Goal: Navigation & Orientation: Find specific page/section

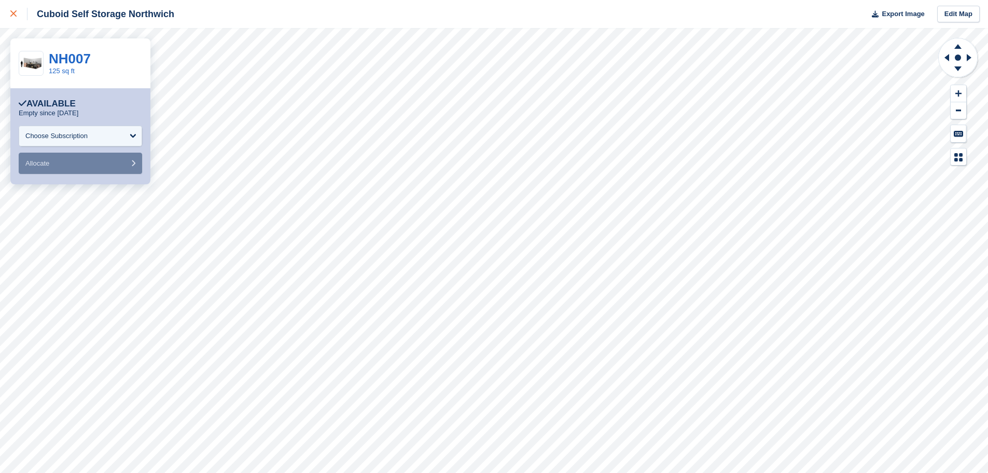
click at [13, 14] on icon at bounding box center [13, 13] width 6 height 6
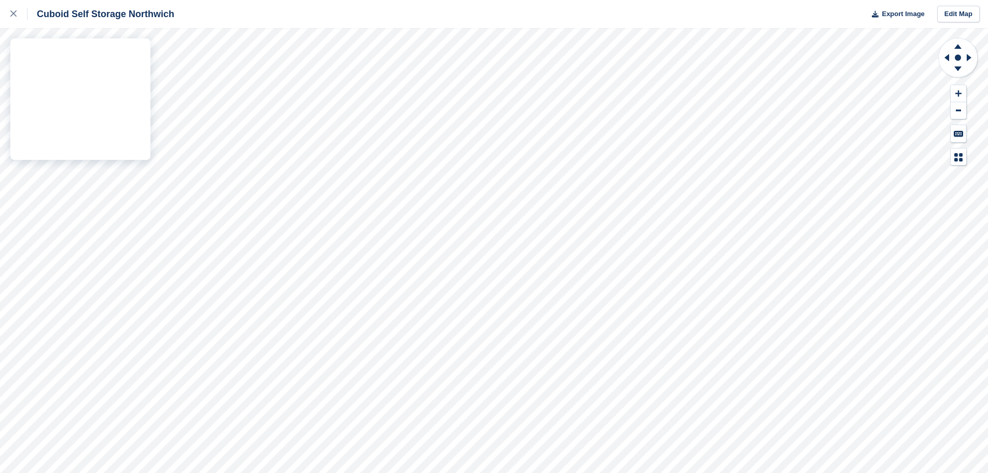
click at [100, 146] on div "Cuboid Self Storage Northwich Export Image Edit Map" at bounding box center [494, 236] width 988 height 473
click at [60, 122] on div "Cuboid Self Storage Northwich Export Image Edit Map" at bounding box center [494, 236] width 988 height 473
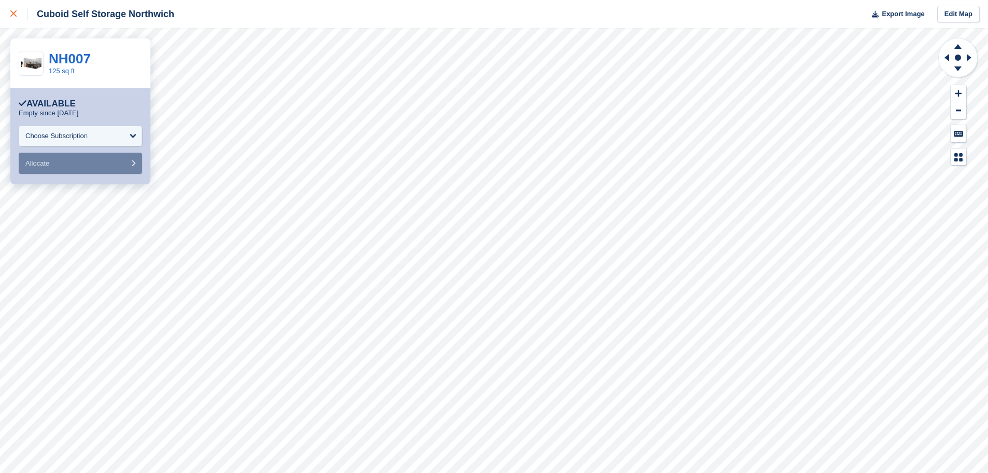
click at [17, 17] on div at bounding box center [18, 14] width 17 height 12
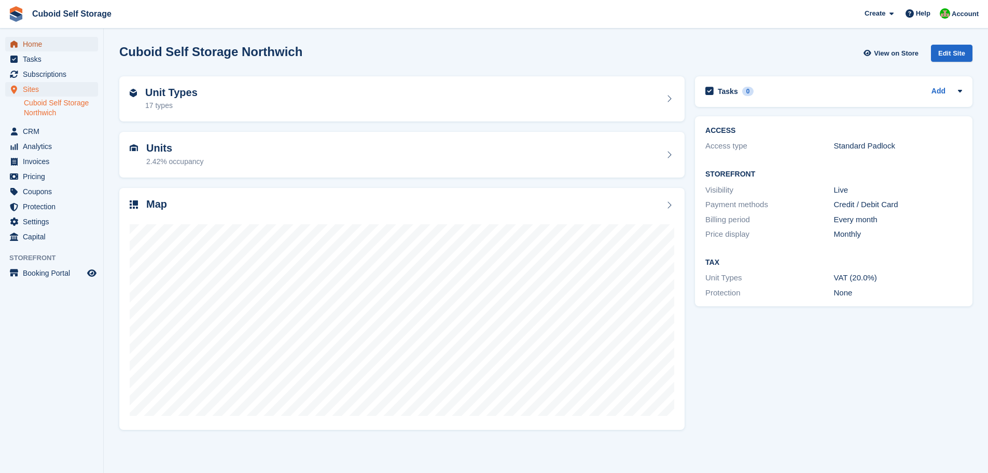
click at [34, 46] on span "Home" at bounding box center [54, 44] width 62 height 15
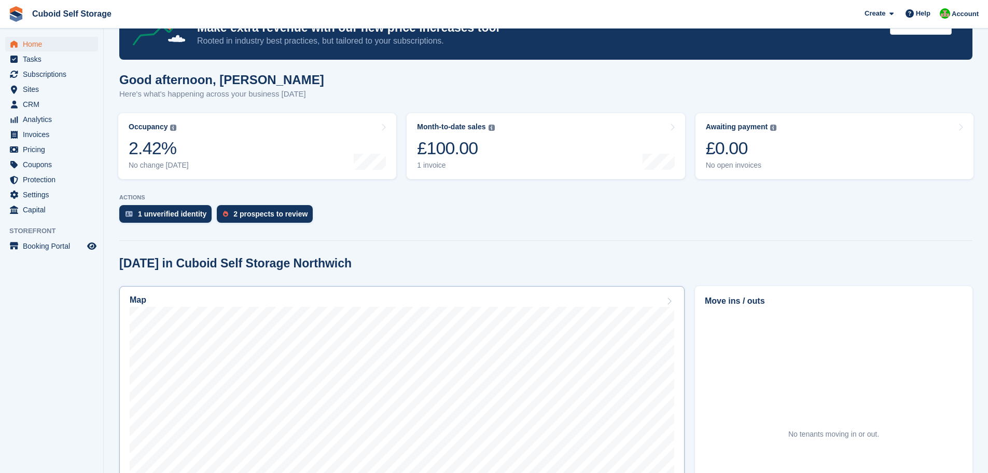
scroll to position [207, 0]
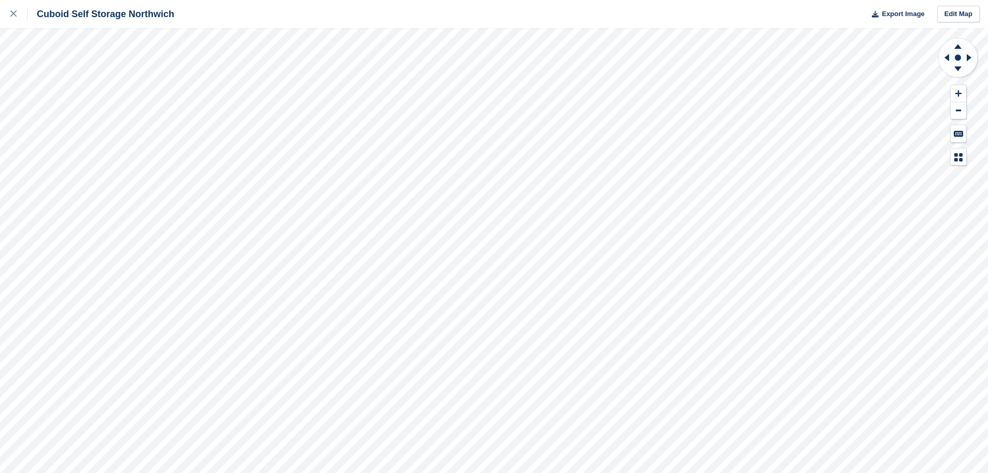
click at [57, 118] on div "Cuboid Self Storage Northwich Export Image Edit Map" at bounding box center [494, 236] width 988 height 473
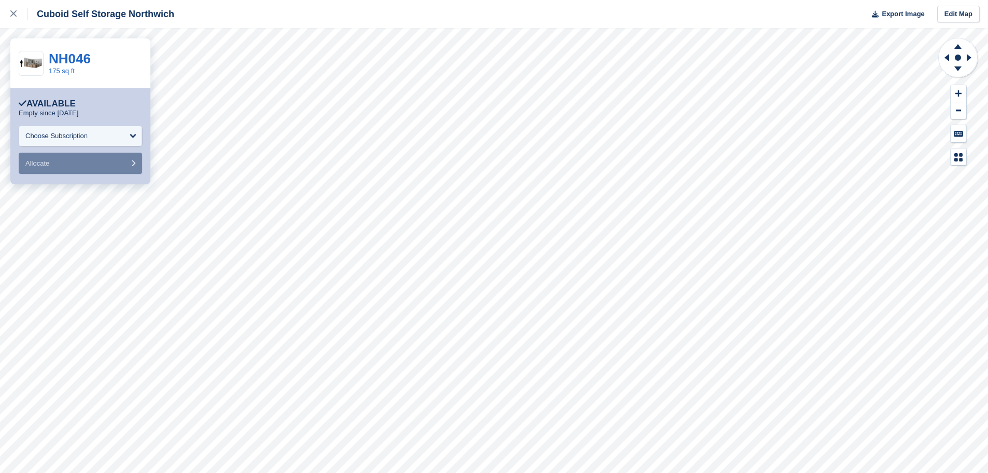
click at [148, 175] on div "**********" at bounding box center [80, 136] width 140 height 96
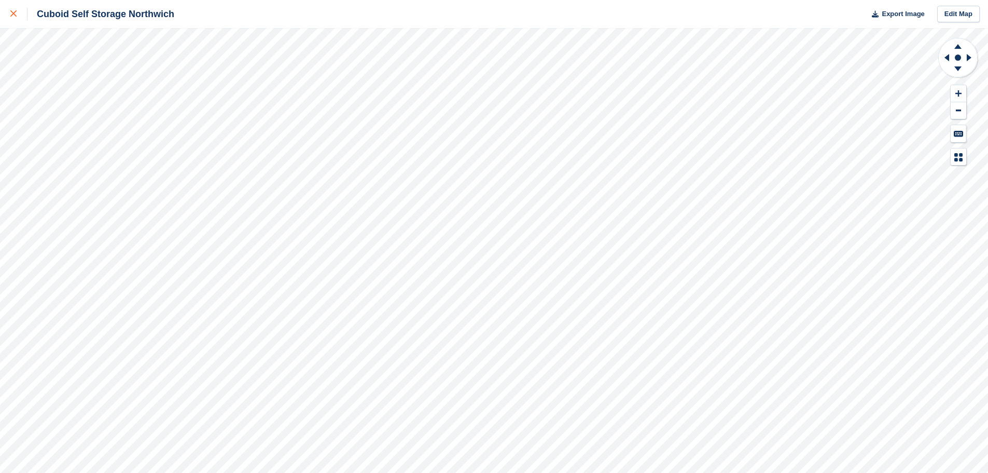
click at [11, 15] on icon at bounding box center [13, 13] width 6 height 6
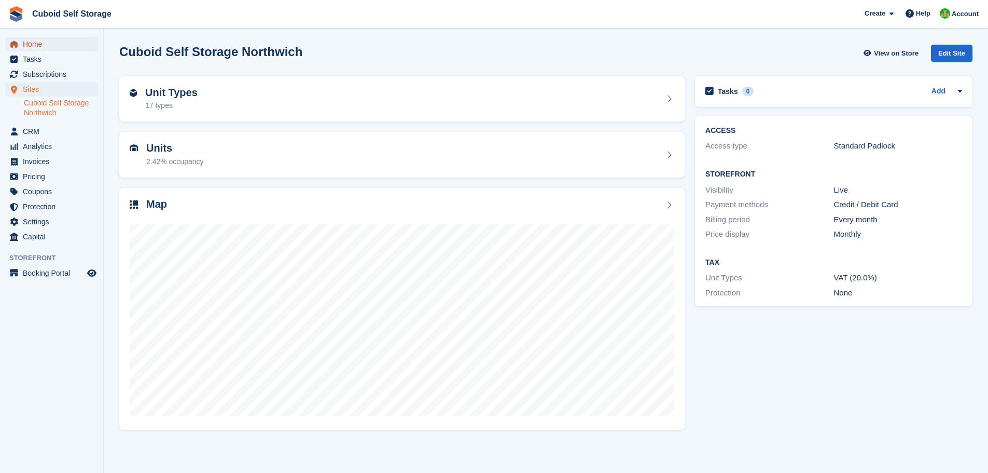
click at [32, 46] on span "Home" at bounding box center [54, 44] width 62 height 15
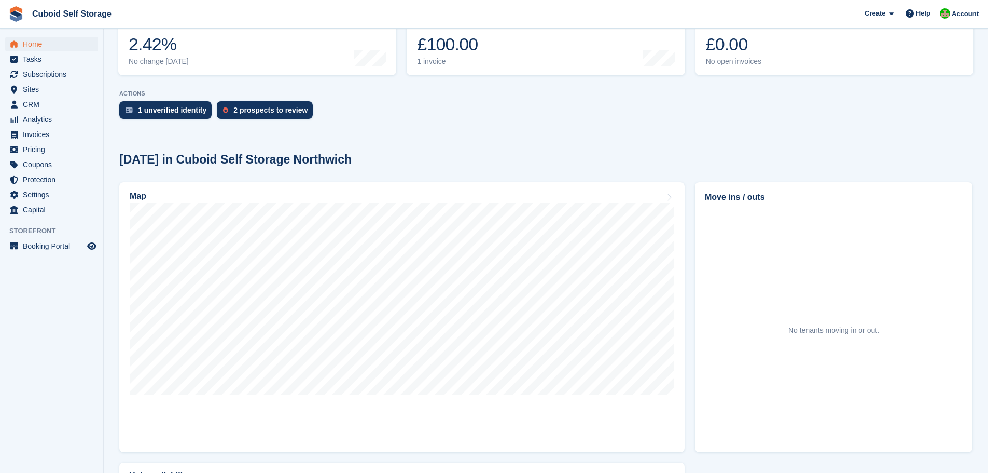
scroll to position [207, 0]
